Goal: Transaction & Acquisition: Book appointment/travel/reservation

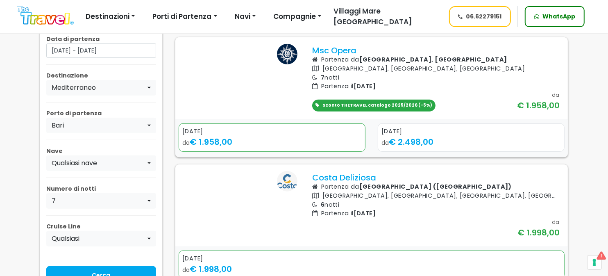
scroll to position [328, 0]
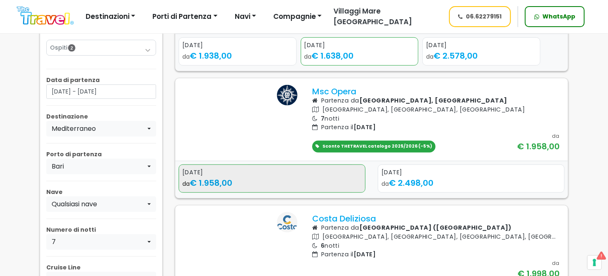
click at [280, 189] on div "da € 1.958,00" at bounding box center [271, 182] width 179 height 12
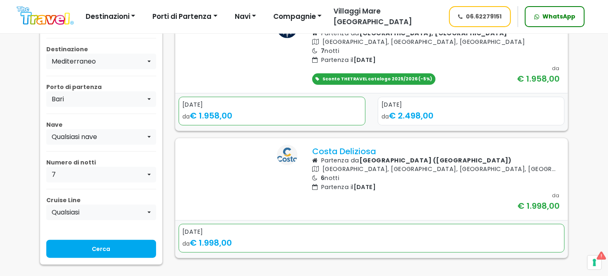
scroll to position [491, 0]
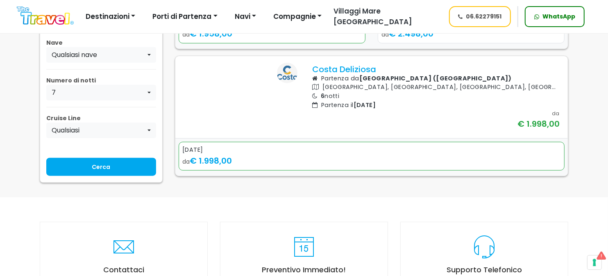
click at [175, 61] on img at bounding box center [175, 61] width 0 height 0
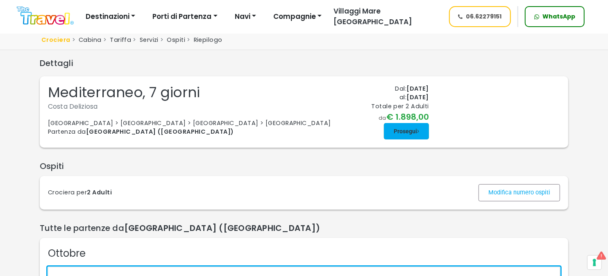
click at [400, 141] on span at bounding box center [406, 131] width 45 height 20
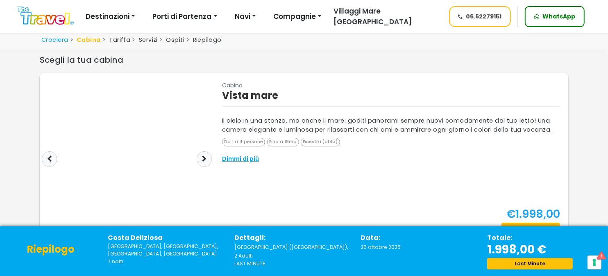
scroll to position [81, 0]
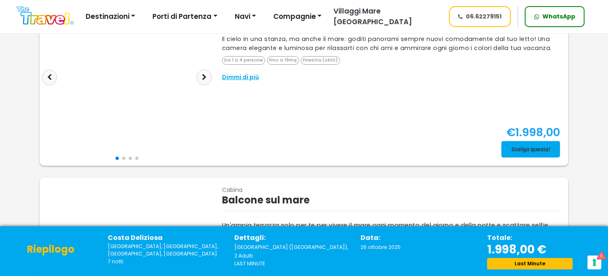
click at [525, 145] on span at bounding box center [530, 149] width 59 height 20
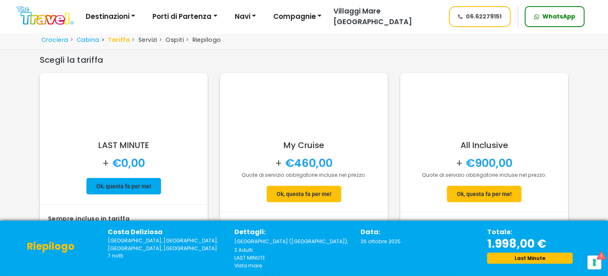
click at [115, 187] on span at bounding box center [123, 186] width 75 height 20
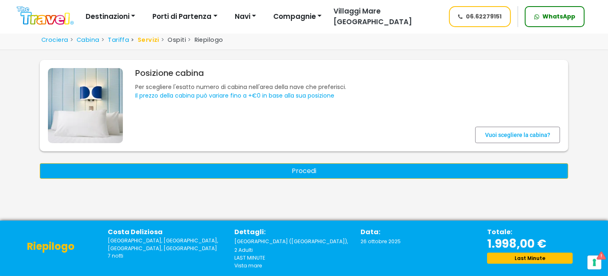
click at [303, 171] on button "Procedi" at bounding box center [304, 171] width 528 height 16
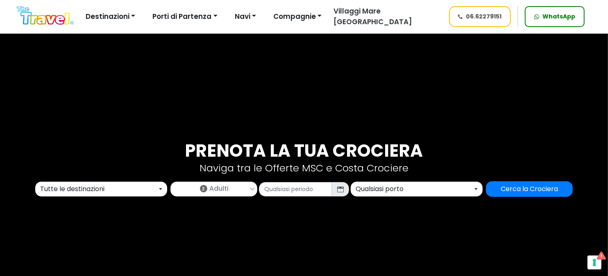
click at [109, 189] on div "Tutte le destinazioni" at bounding box center [98, 189] width 117 height 10
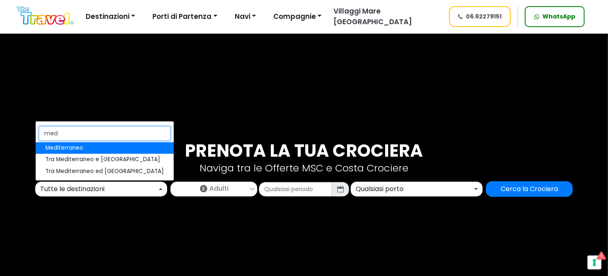
type input "med"
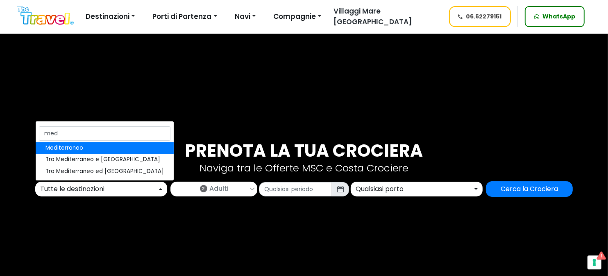
click at [97, 148] on link "Mediterraneo" at bounding box center [105, 147] width 138 height 11
select select "MED"
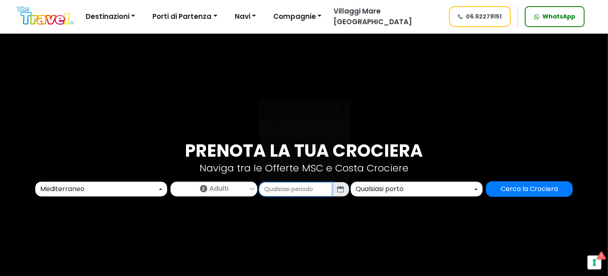
click at [297, 189] on input "text" at bounding box center [295, 189] width 73 height 14
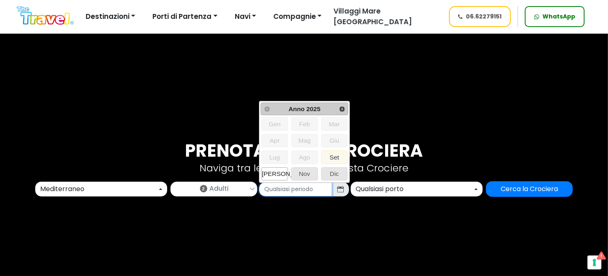
click at [276, 172] on span "Ott" at bounding box center [275, 173] width 26 height 12
type input "10/2025"
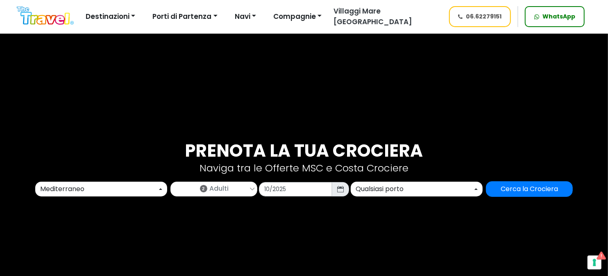
click at [401, 187] on div "Qualsiasi porto" at bounding box center [413, 189] width 117 height 10
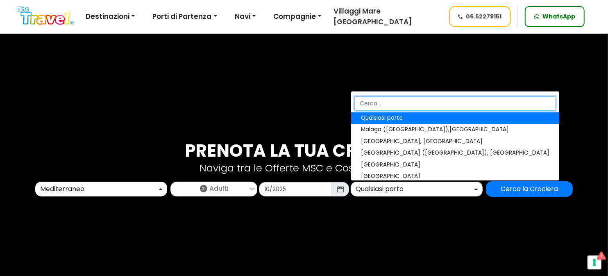
click at [401, 101] on input "Search" at bounding box center [454, 103] width 201 height 14
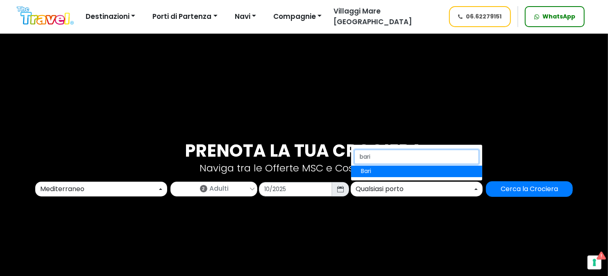
type input "bari"
click at [385, 170] on link "Bari" at bounding box center [416, 170] width 131 height 11
select select "BRI"
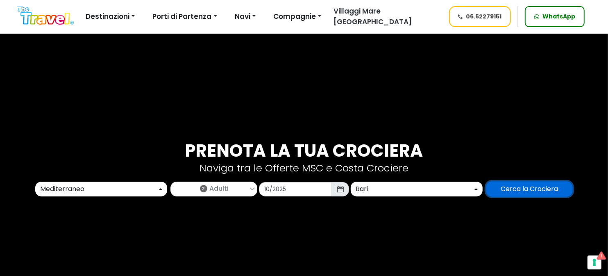
click at [536, 190] on input "Cerca la Crociera" at bounding box center [529, 189] width 87 height 16
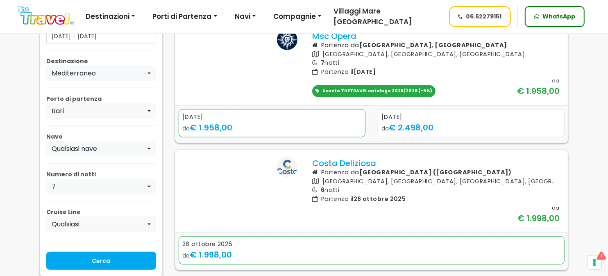
scroll to position [286, 0]
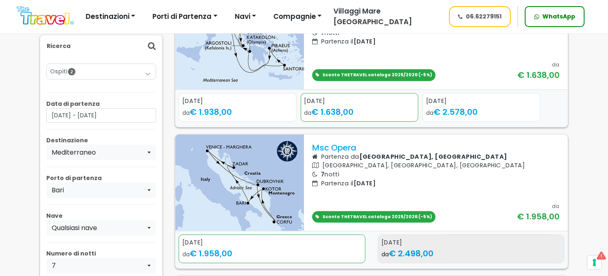
click at [465, 249] on div "da € 2.498,00" at bounding box center [470, 253] width 179 height 12
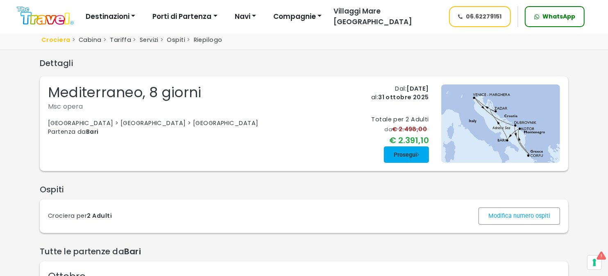
click at [409, 154] on span at bounding box center [406, 155] width 45 height 20
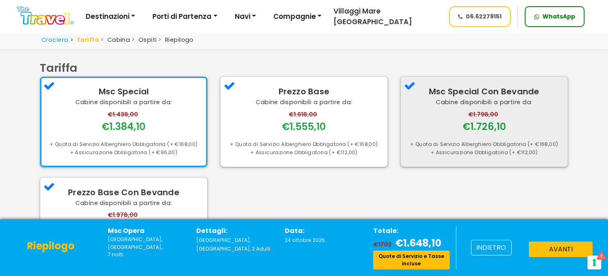
click at [434, 124] on div "€1.798,00 €1.726,10" at bounding box center [484, 121] width 151 height 23
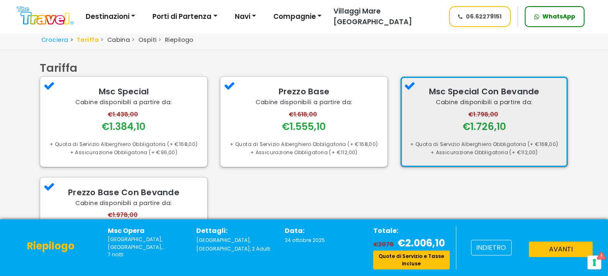
scroll to position [81, 0]
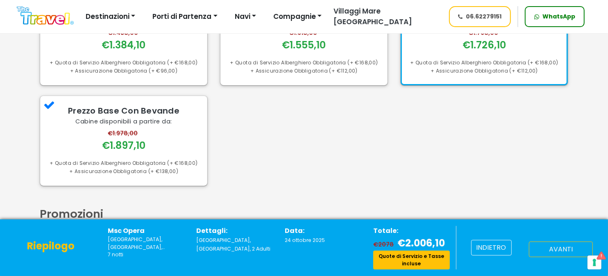
click at [550, 246] on button "avanti" at bounding box center [561, 249] width 64 height 16
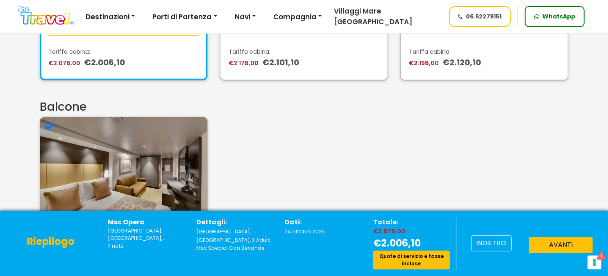
scroll to position [41, 0]
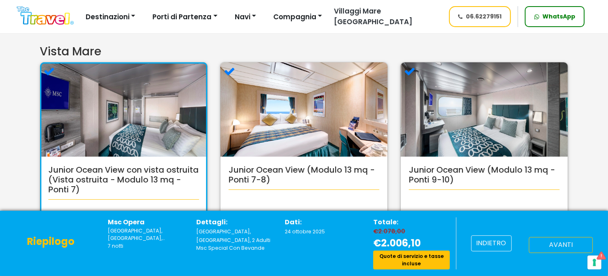
click at [555, 242] on font "avanti" at bounding box center [561, 244] width 24 height 9
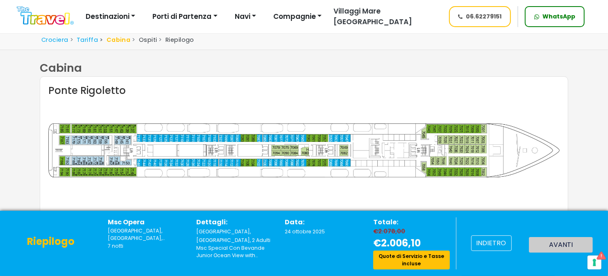
scroll to position [117, 0]
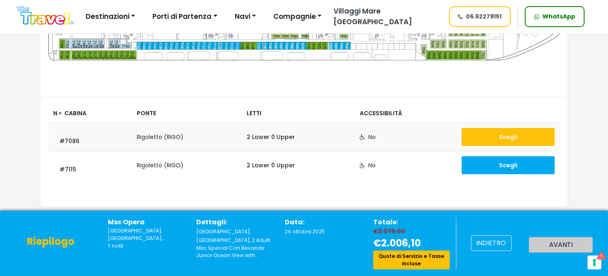
click at [498, 136] on button "Scegli" at bounding box center [507, 137] width 93 height 18
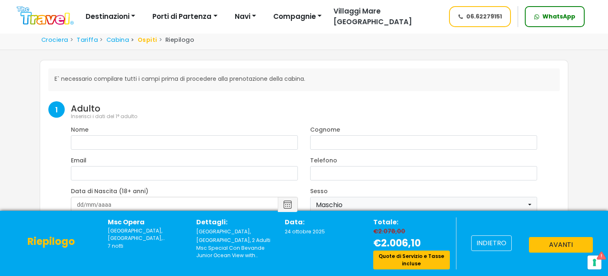
select select "8"
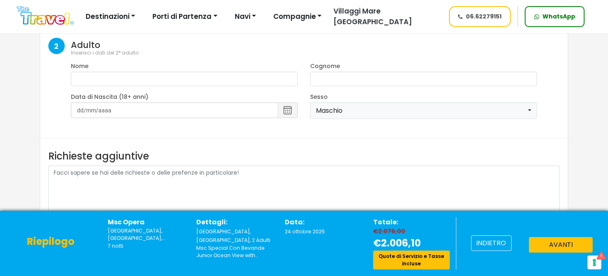
scroll to position [248, 0]
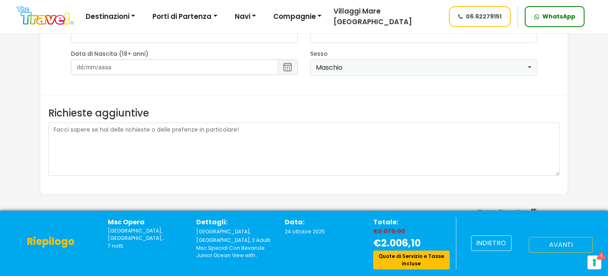
click at [550, 242] on button "avanti" at bounding box center [561, 245] width 64 height 16
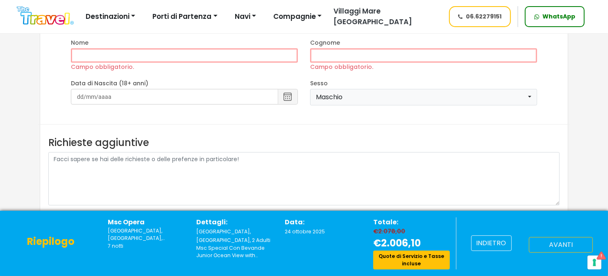
scroll to position [4, 0]
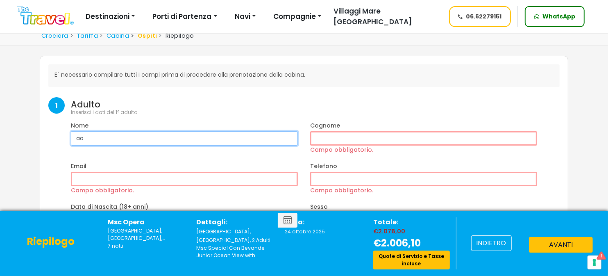
type input "aa"
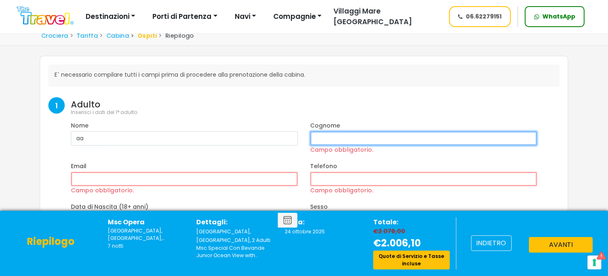
drag, startPoint x: 366, startPoint y: 136, endPoint x: 352, endPoint y: 129, distance: 15.8
click at [352, 130] on div "Cognome Campo obbligatorio." at bounding box center [423, 138] width 227 height 34
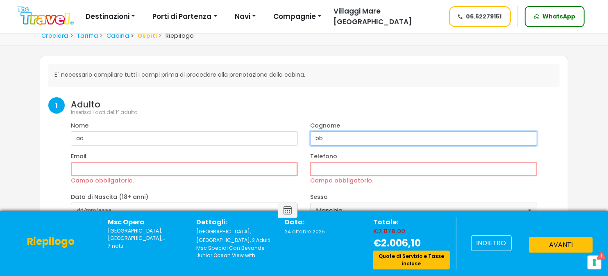
type input "bb"
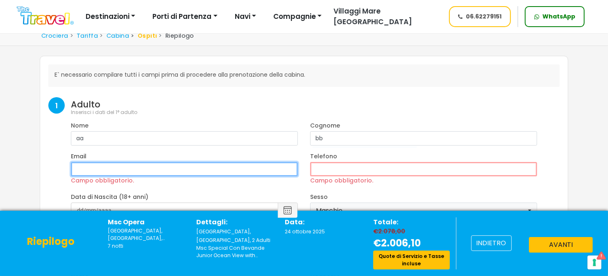
click at [130, 165] on input "Campo obbligatorio." at bounding box center [184, 169] width 227 height 14
type input "barletta@thetravel.it"
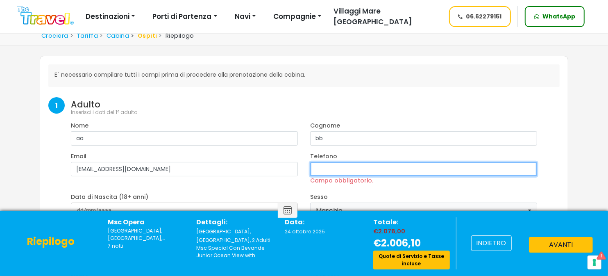
click at [374, 169] on input "Campo obbligatorio." at bounding box center [423, 169] width 227 height 14
type input "3470809125"
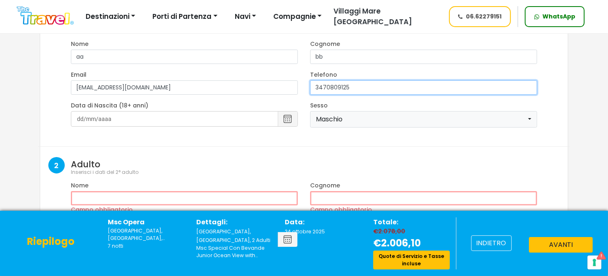
scroll to position [127, 0]
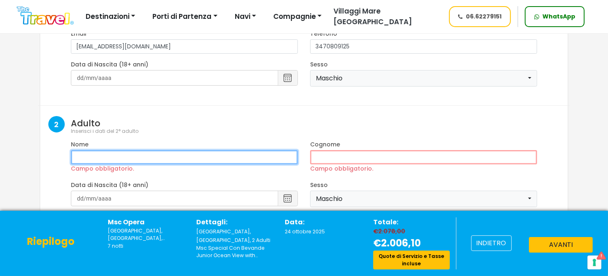
click at [151, 152] on input "Campo obbligatorio." at bounding box center [184, 157] width 227 height 14
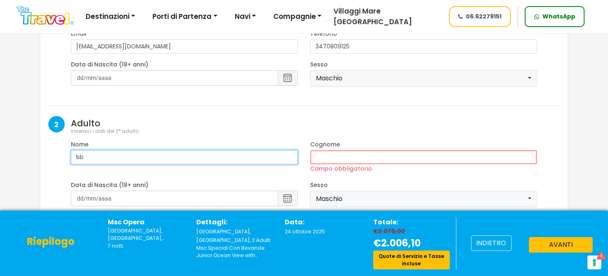
type input "bb"
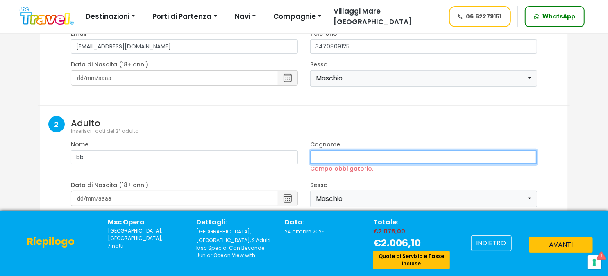
click at [344, 156] on input "Campo obbligatorio." at bounding box center [423, 157] width 227 height 14
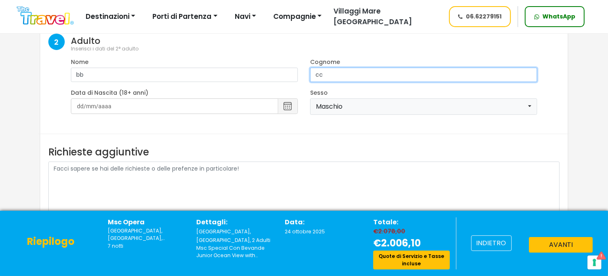
scroll to position [248, 0]
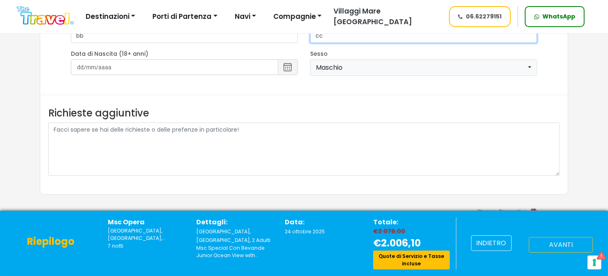
type input "cc"
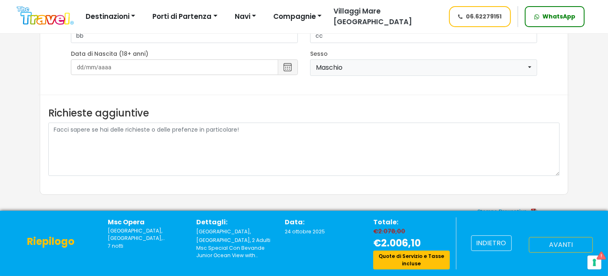
click at [552, 246] on button "avanti" at bounding box center [561, 245] width 64 height 16
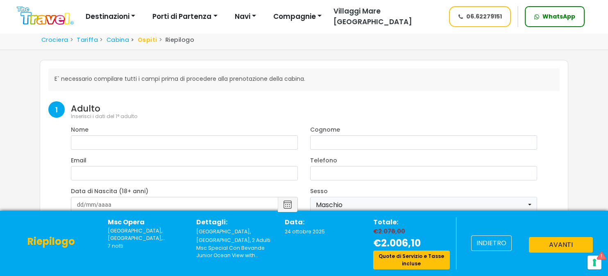
select select "8"
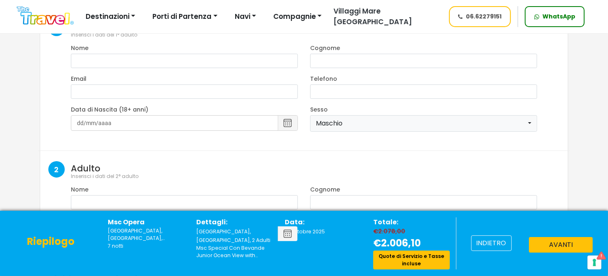
scroll to position [122, 0]
